Goal: Navigation & Orientation: Find specific page/section

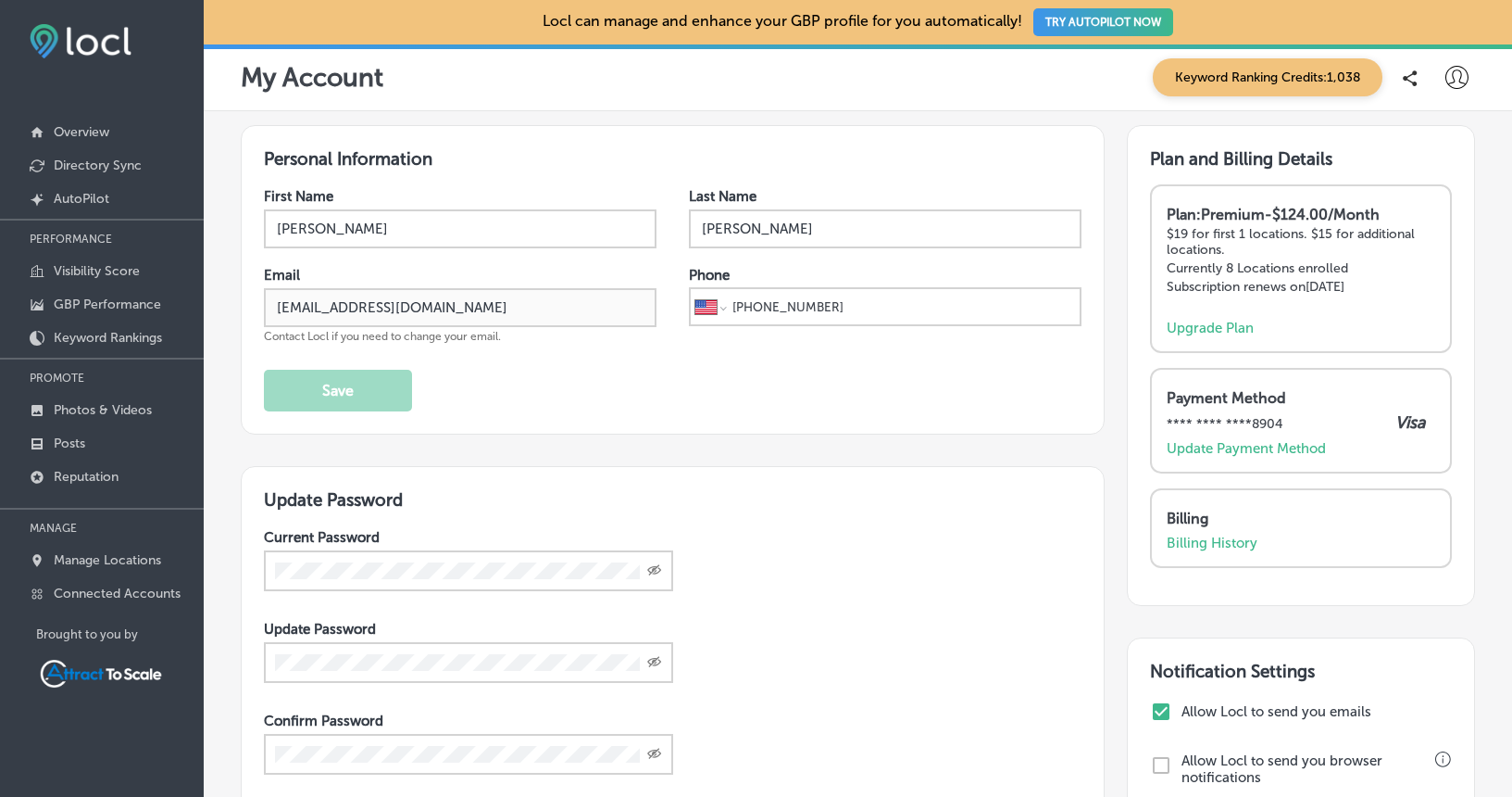
select select "US"
click at [73, 270] on p "Visibility Score" at bounding box center [97, 271] width 86 height 16
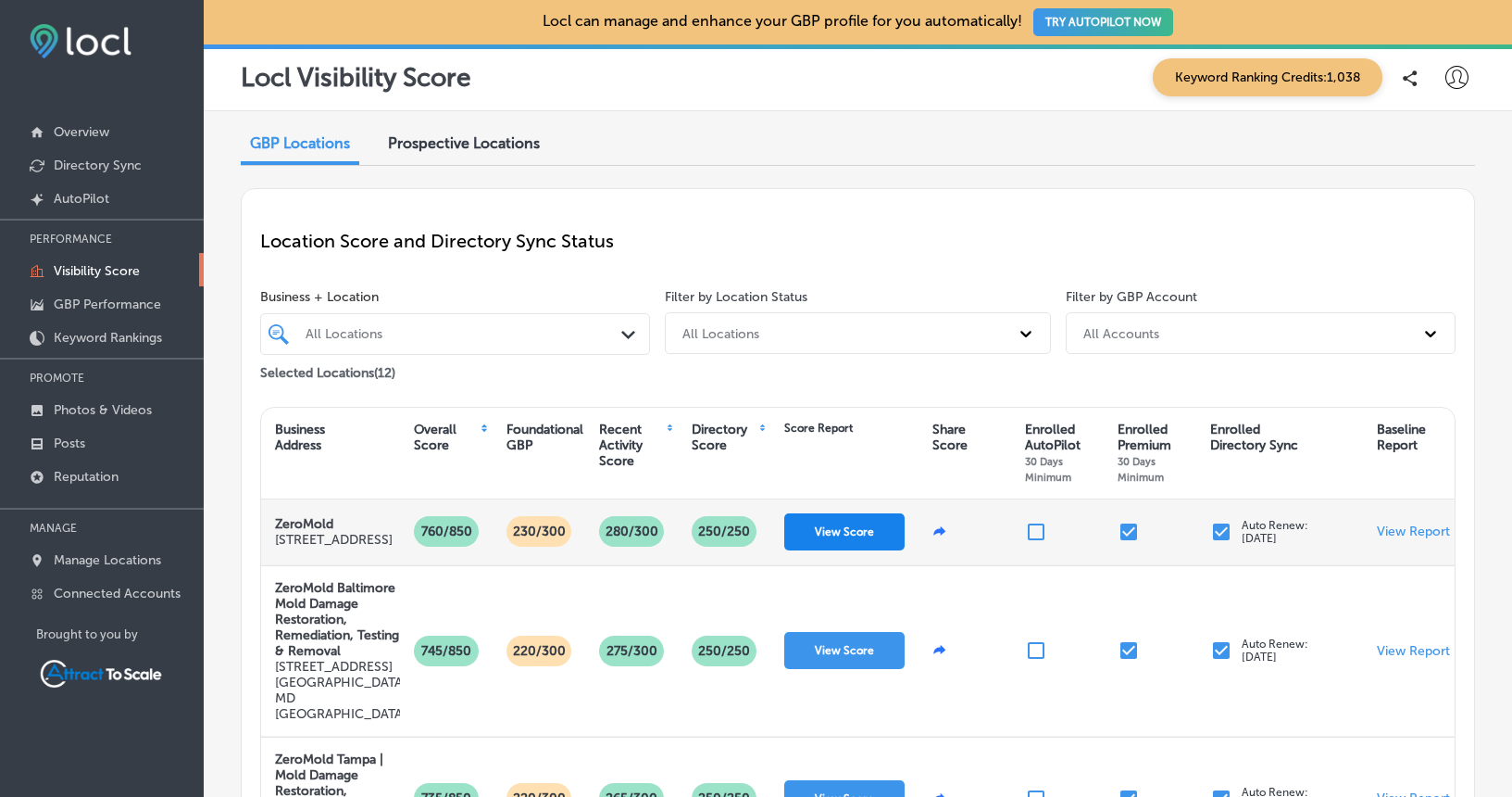
click at [832, 538] on button "View Score" at bounding box center [844, 532] width 120 height 37
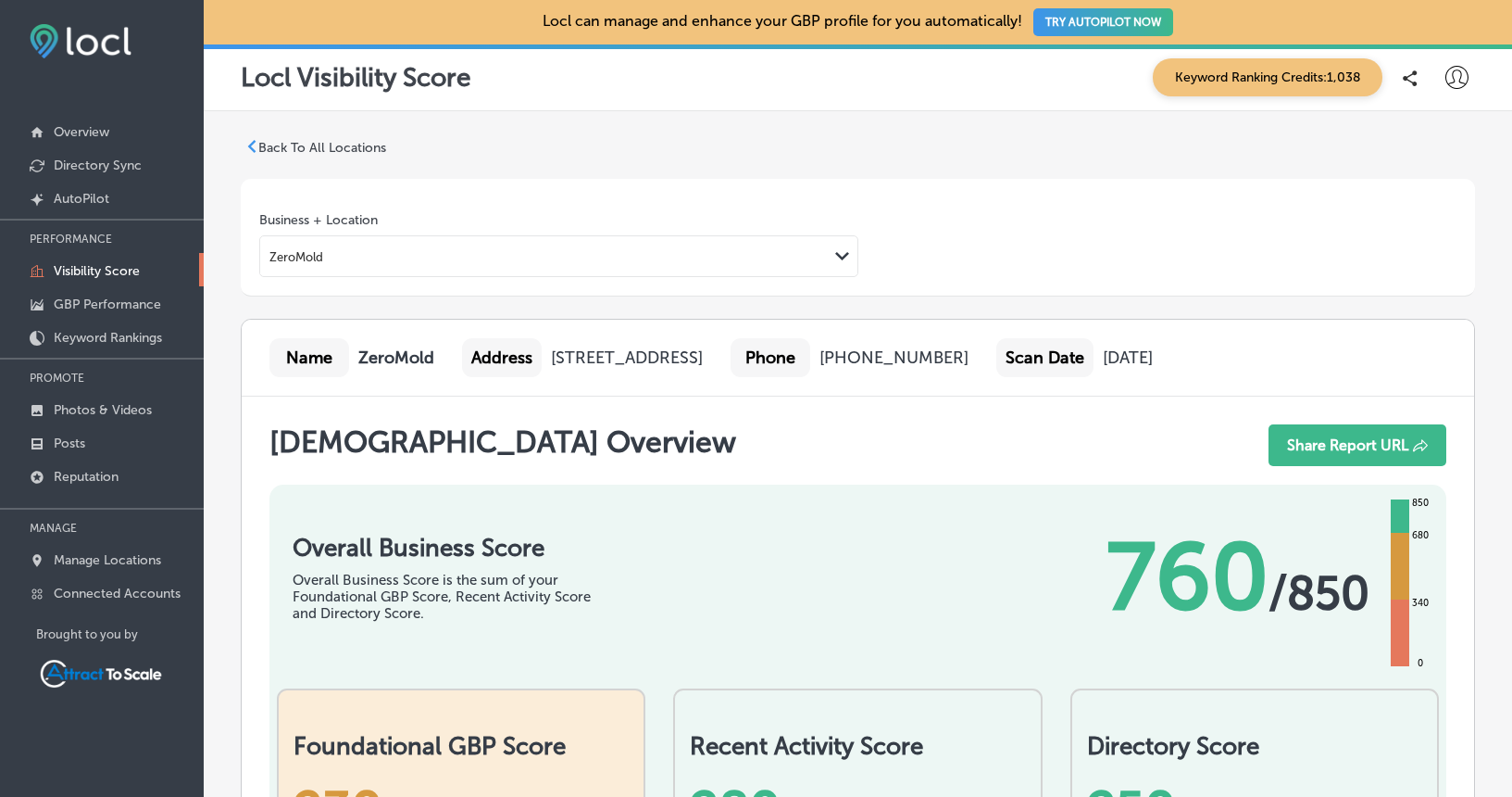
scroll to position [1404, 0]
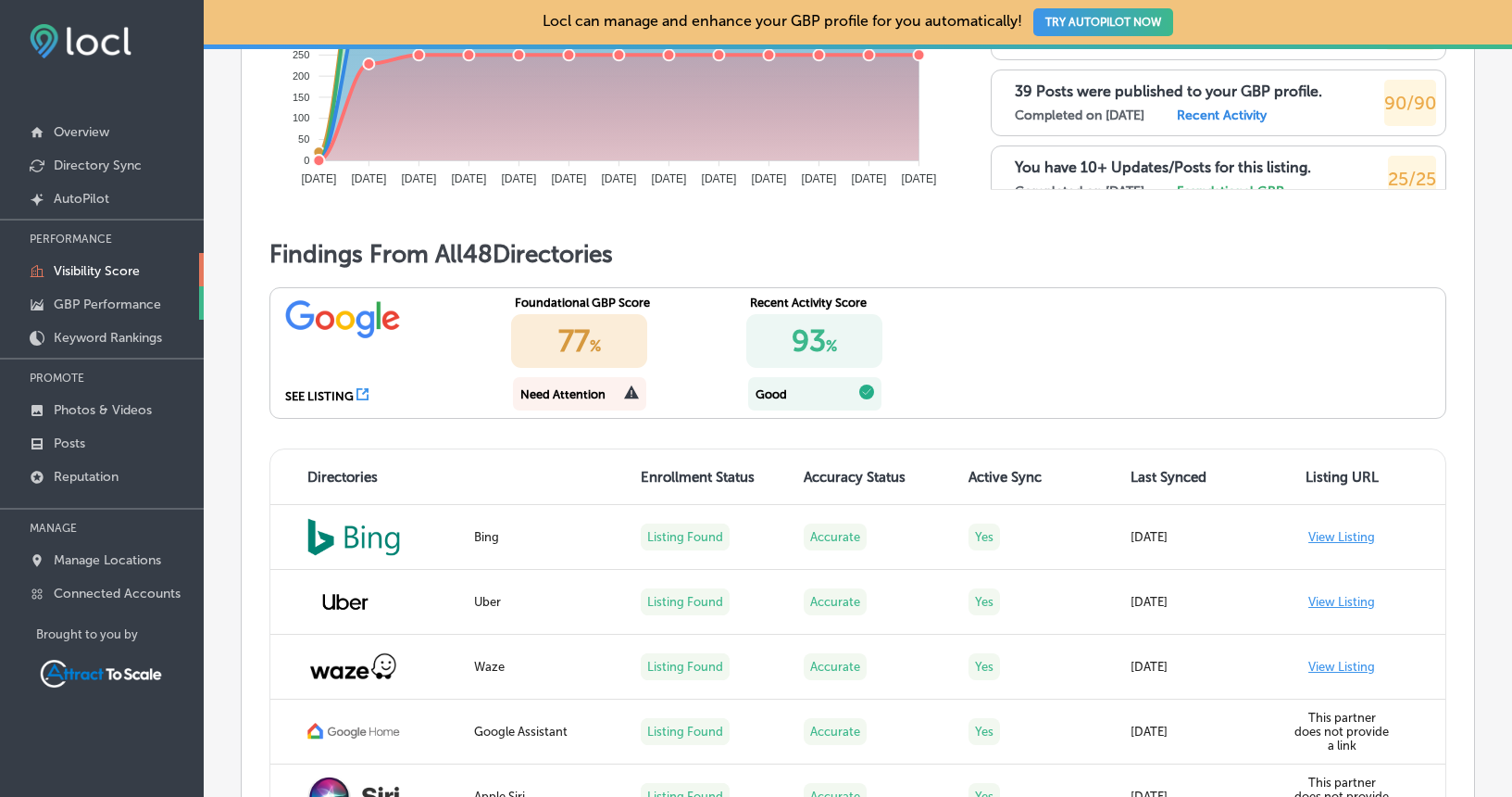
click at [114, 298] on p "GBP Performance" at bounding box center [107, 304] width 107 height 16
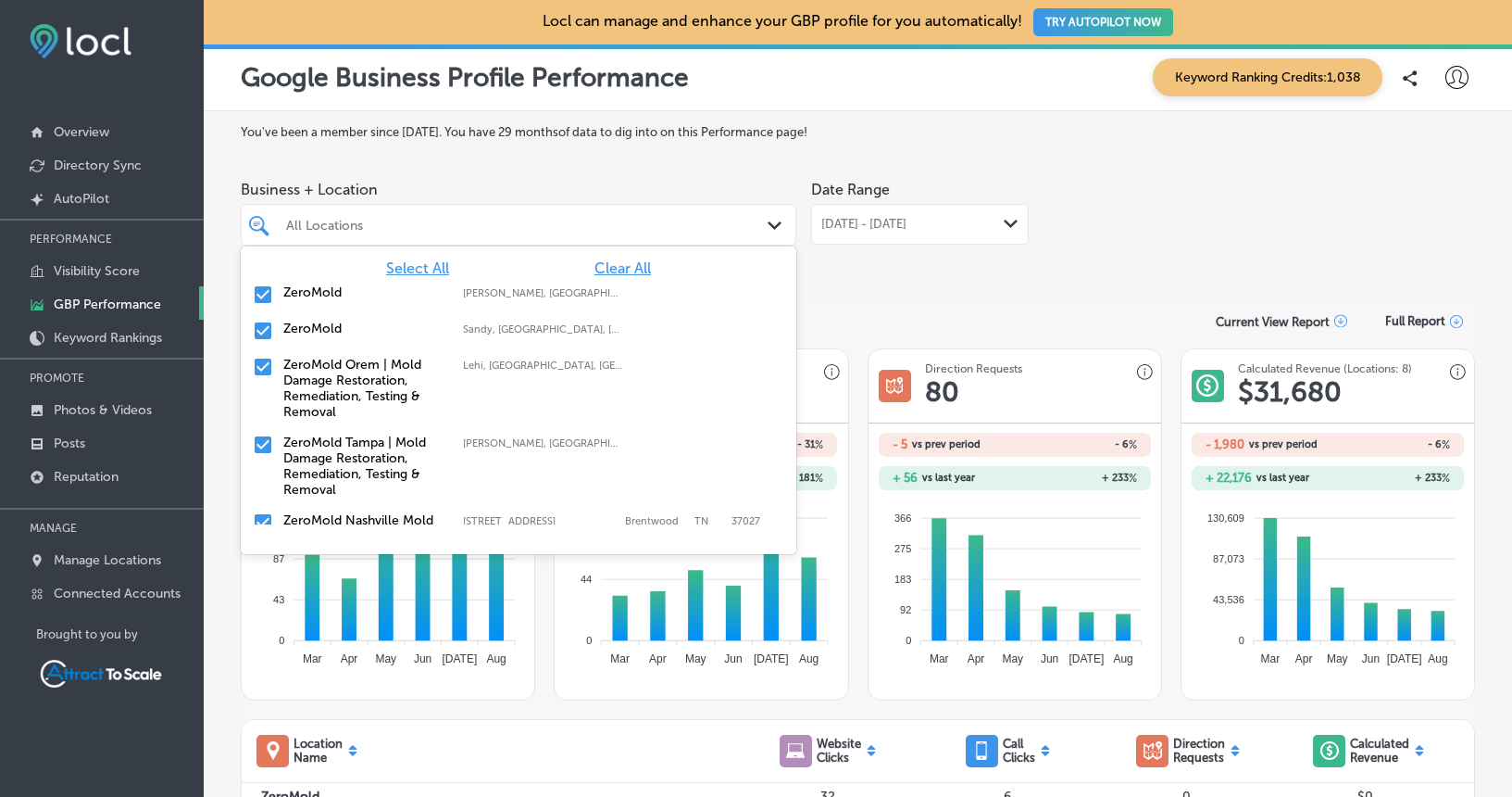
click at [769, 218] on div "Path Created with Sketch." at bounding box center [777, 225] width 20 height 20
click at [283, 379] on div "ZeroMold Orem | Mold Damage Restoration, Remediation, Testing & Removal Lehi, […" at bounding box center [518, 388] width 540 height 70
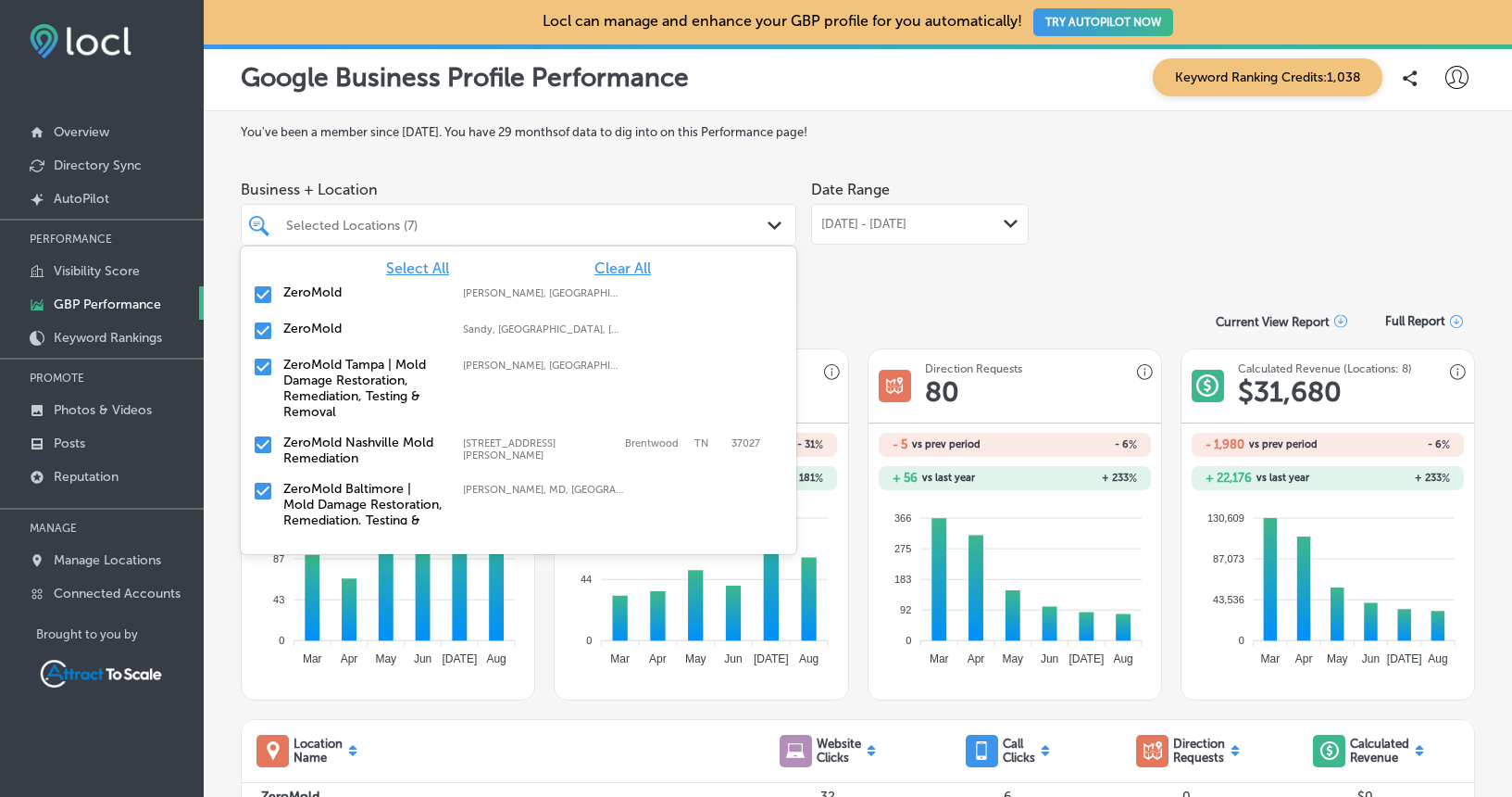
click at [905, 314] on div "Consumer Actions Overview Current View Report Full Report" at bounding box center [858, 320] width 1235 height 36
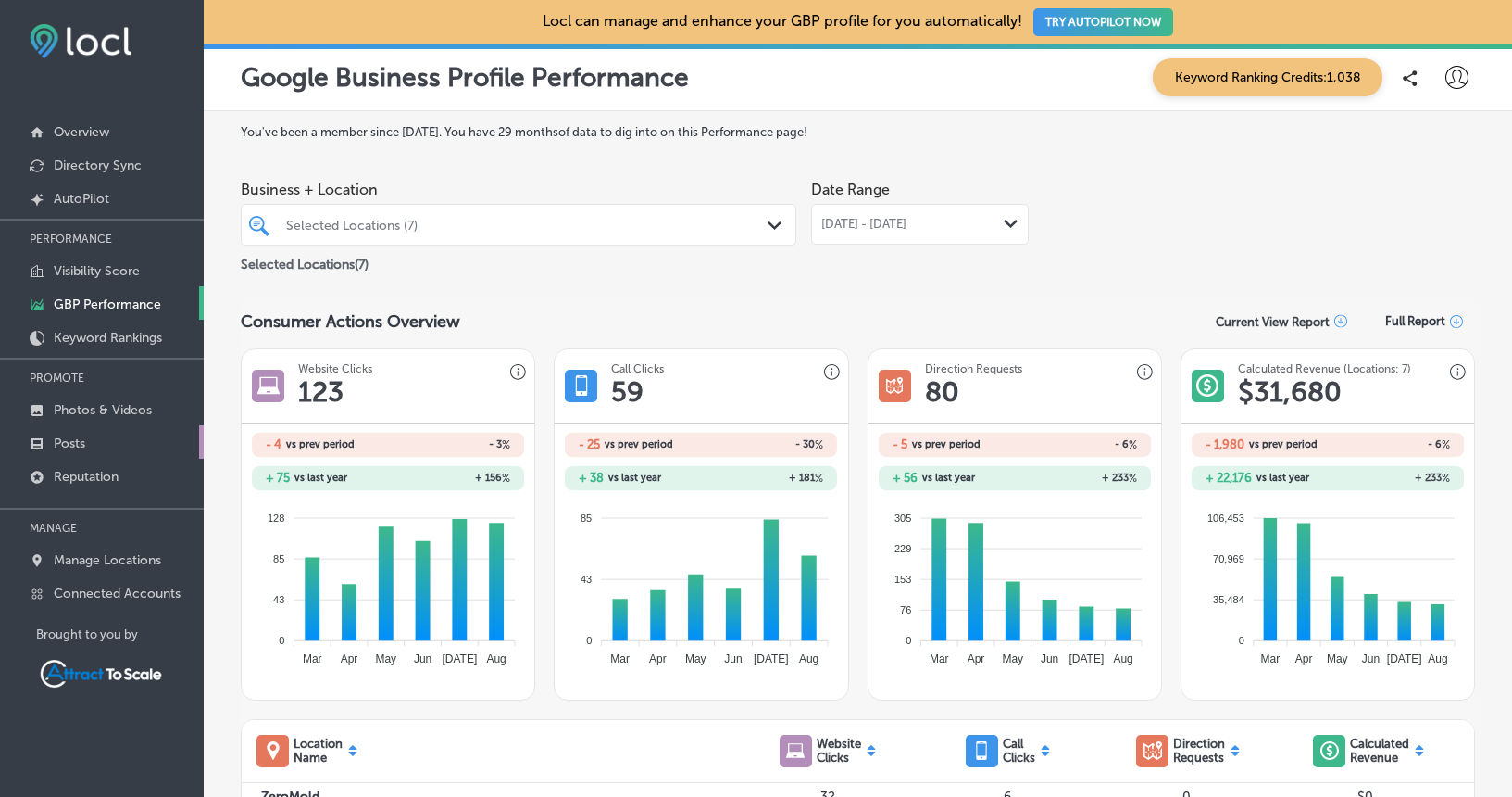
click at [70, 438] on p "Posts" at bounding box center [69, 443] width 31 height 16
